Goal: Use online tool/utility: Use online tool/utility

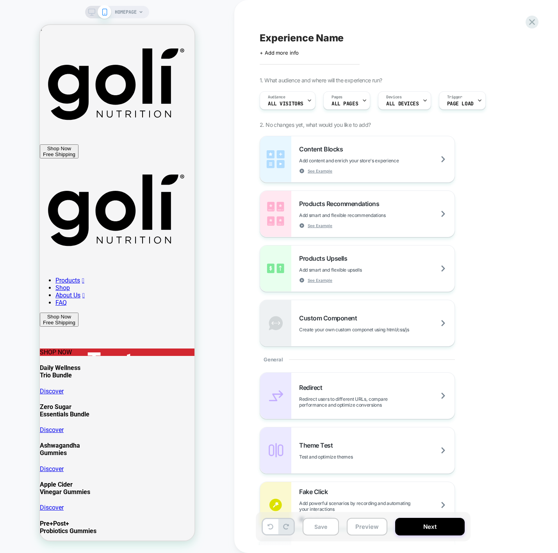
click at [91, 11] on icon at bounding box center [91, 12] width 7 height 7
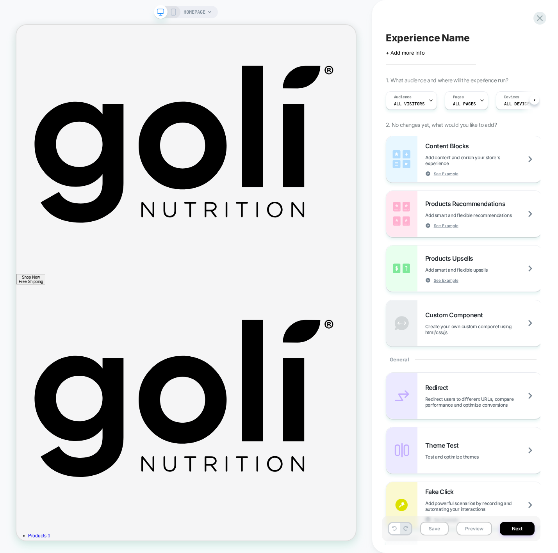
scroll to position [0, 0]
click at [173, 12] on icon at bounding box center [173, 12] width 7 height 7
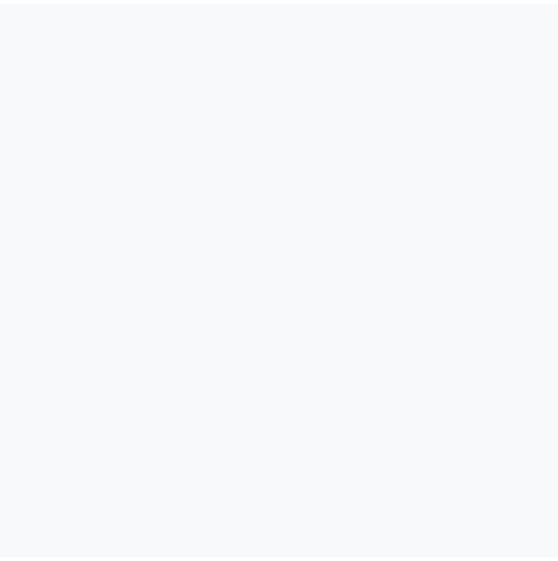
scroll to position [561, 0]
